Goal: Find contact information

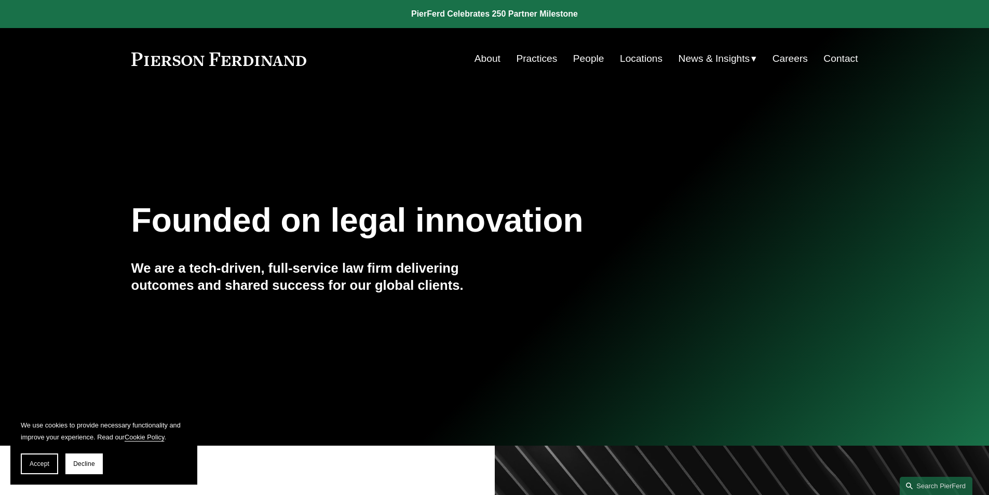
click at [633, 58] on link "Locations" at bounding box center [641, 59] width 43 height 20
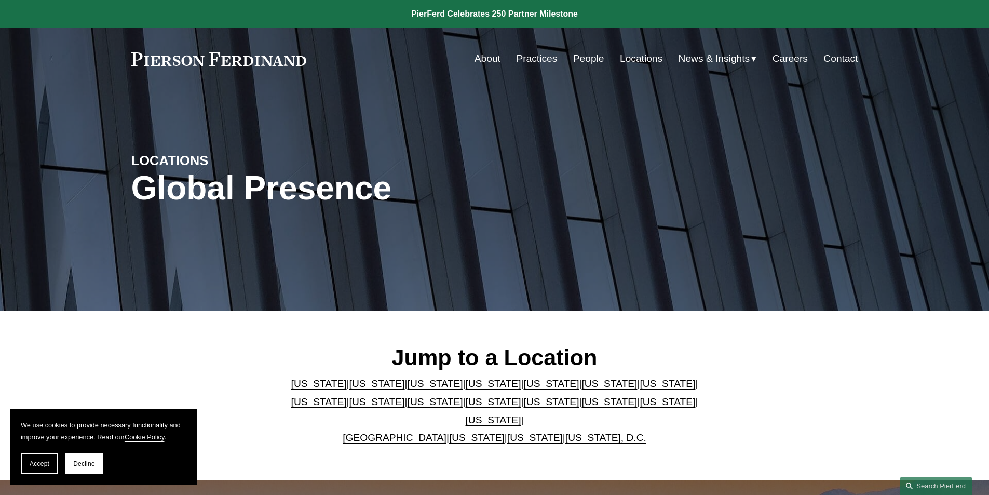
click at [466, 407] on link "New York" at bounding box center [494, 401] width 56 height 11
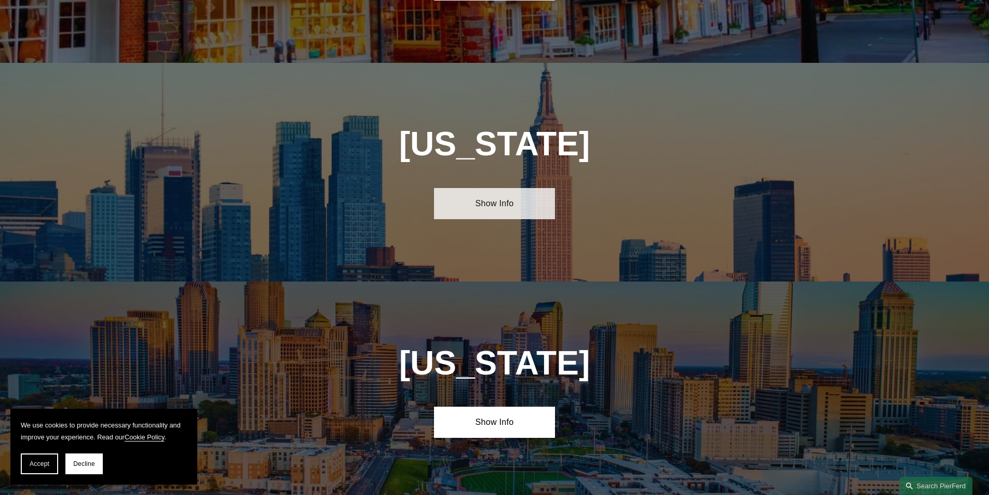
click at [481, 188] on link "Show Info" at bounding box center [494, 203] width 121 height 31
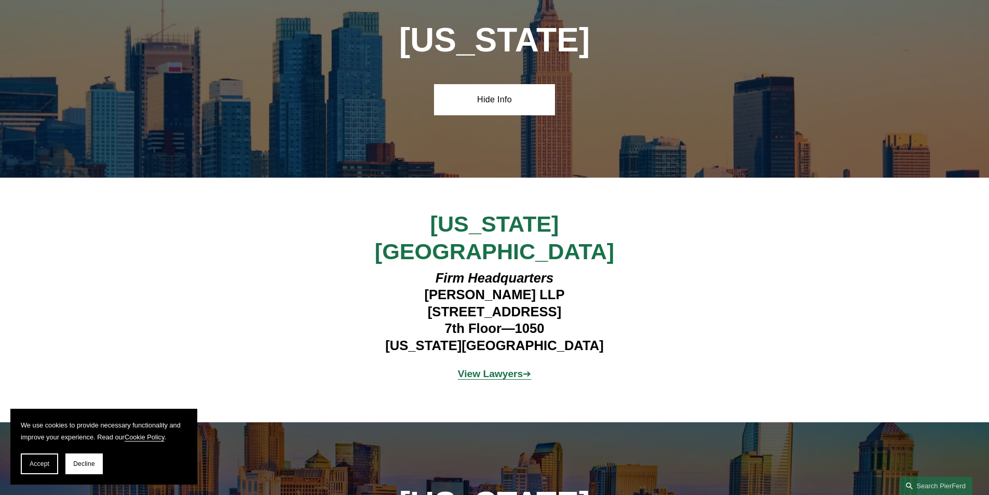
scroll to position [2871, 0]
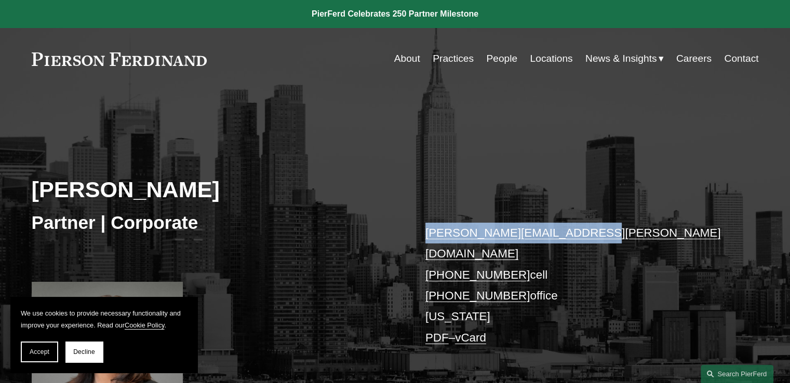
drag, startPoint x: 584, startPoint y: 232, endPoint x: 411, endPoint y: 240, distance: 172.6
click at [411, 240] on div "Cathleen Allen Partner | Corporate cathleen.allen@pierferd.com +1.631.327.6778 …" at bounding box center [395, 269] width 790 height 313
copy link "cathleen.allen@pierferd.com"
